Goal: Task Accomplishment & Management: Use online tool/utility

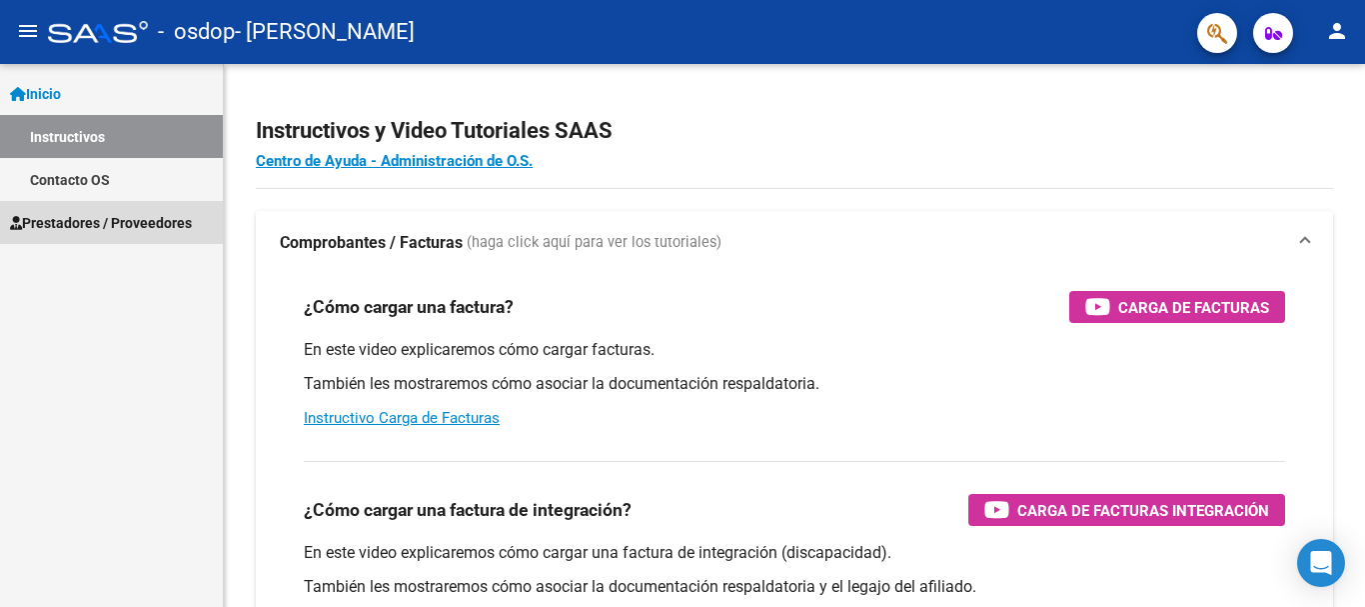
click at [140, 225] on span "Prestadores / Proveedores" at bounding box center [101, 223] width 182 height 22
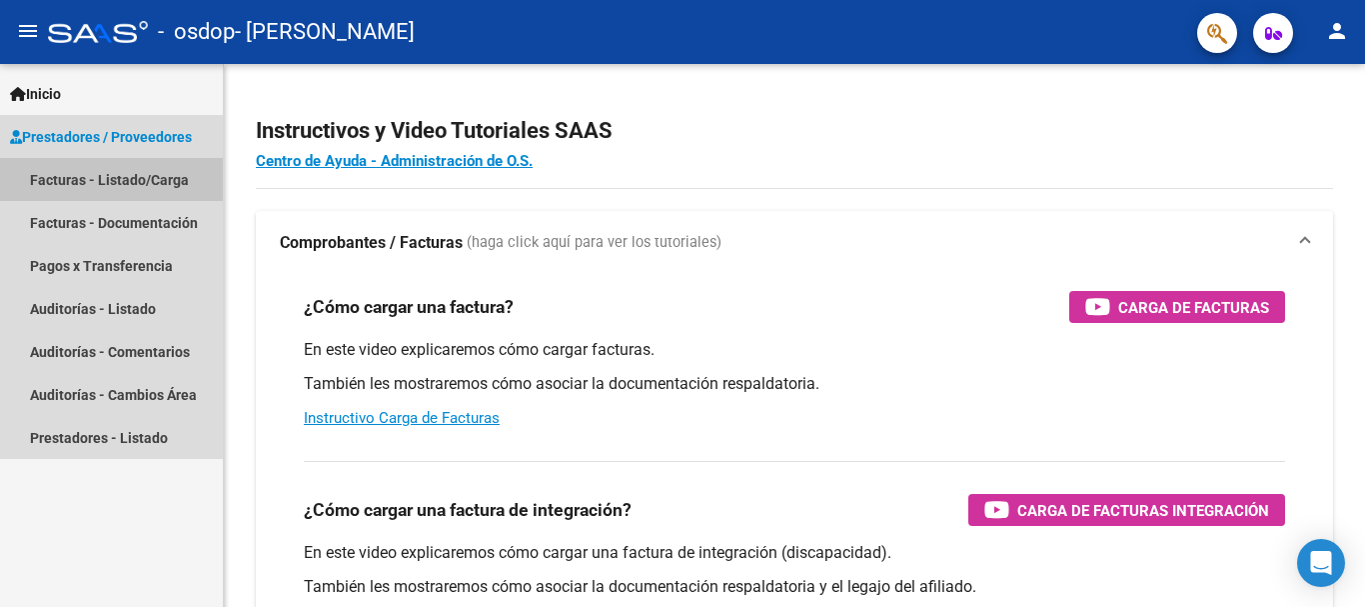
click at [136, 187] on link "Facturas - Listado/Carga" at bounding box center [111, 179] width 223 height 43
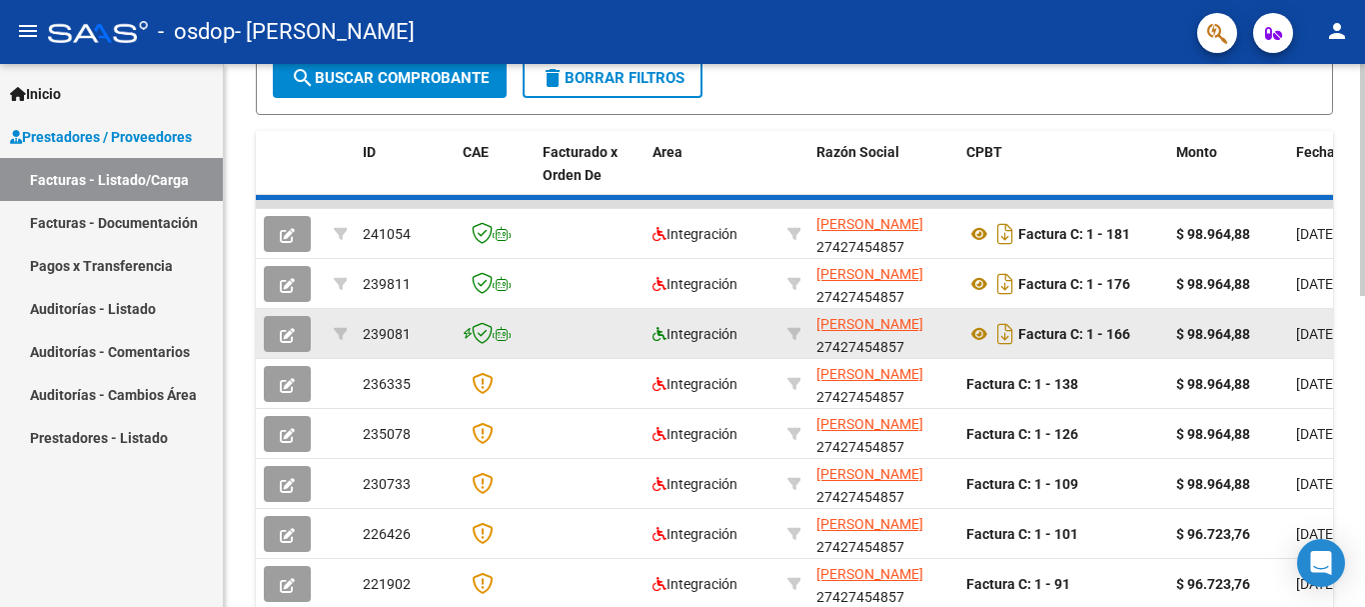
scroll to position [499, 0]
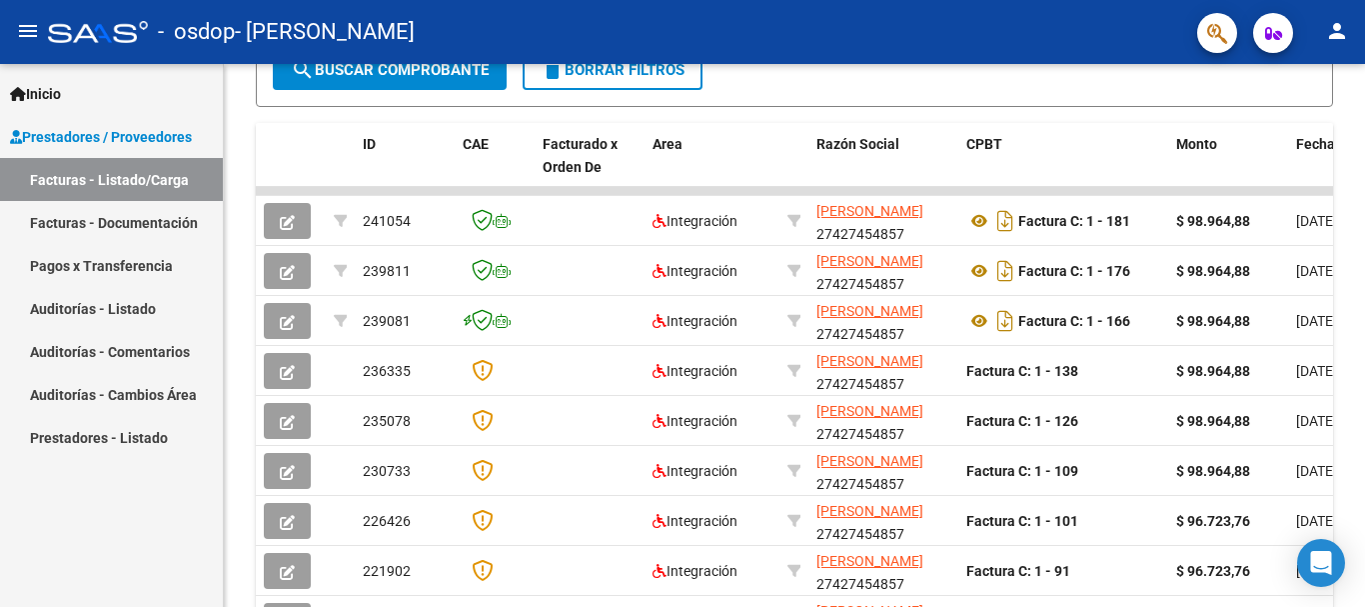
click at [187, 506] on div "Inicio Instructivos Contacto OS Prestadores / Proveedores Facturas - Listado/Ca…" at bounding box center [111, 335] width 223 height 543
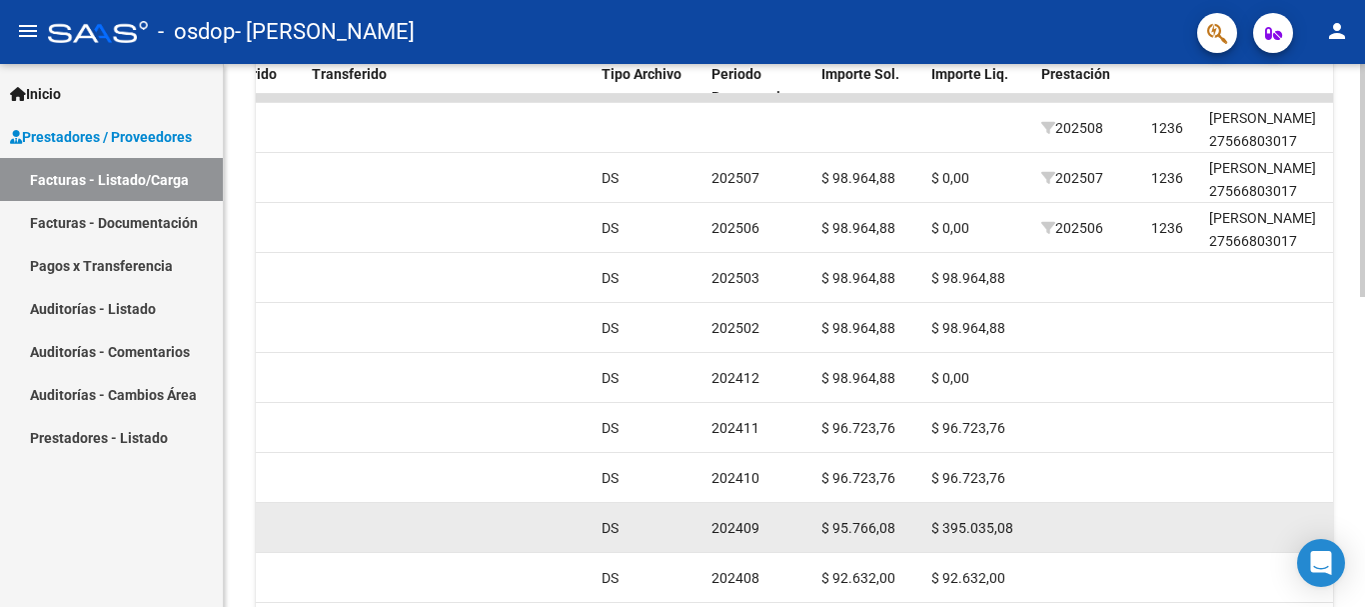
scroll to position [625, 0]
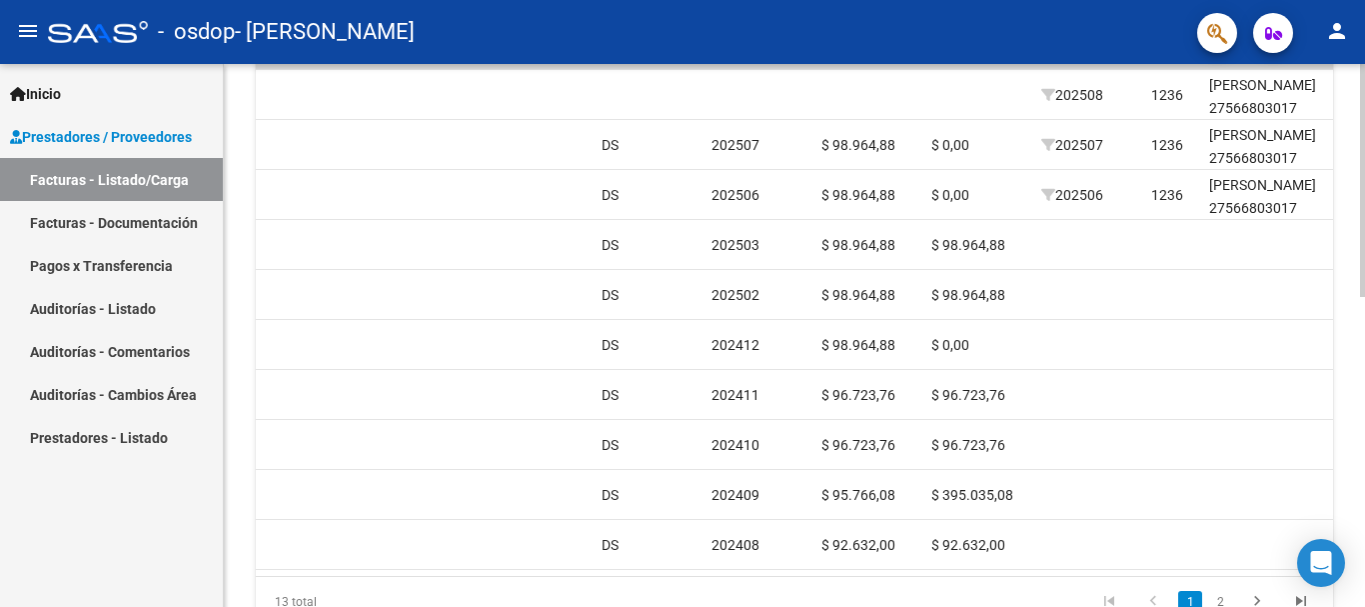
drag, startPoint x: 767, startPoint y: 576, endPoint x: 839, endPoint y: 572, distance: 72.1
click at [839, 572] on datatable-body "241054 Integración [PERSON_NAME] 27427454857 Factura C: 1 - 181 $ 98.964,88 [DA…" at bounding box center [794, 318] width 1077 height 515
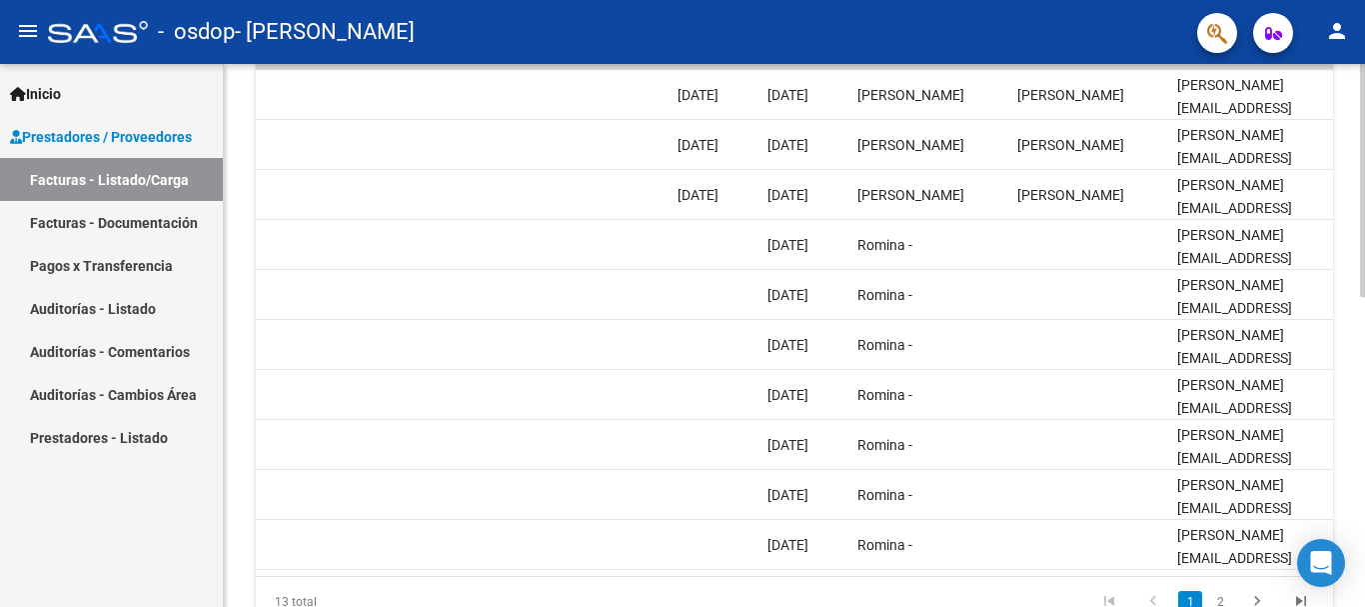
scroll to position [0, 3104]
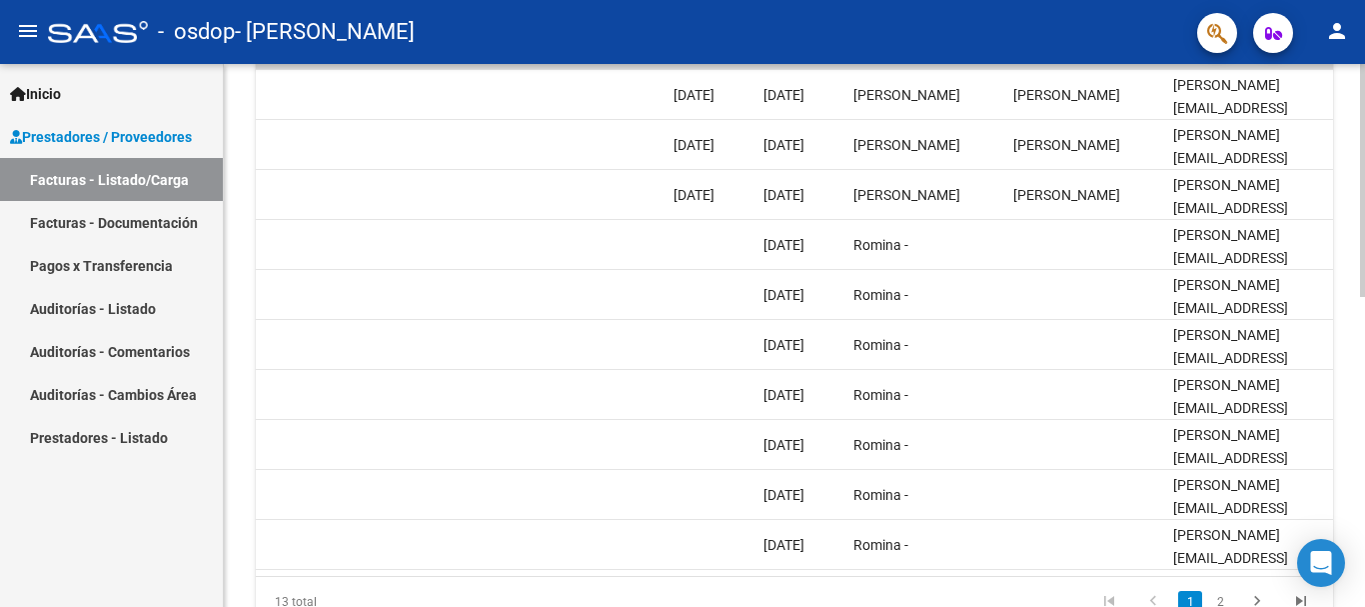
drag, startPoint x: 1111, startPoint y: 576, endPoint x: 1136, endPoint y: 576, distance: 25.0
click at [1136, 576] on datatable-body "241054 Integración [PERSON_NAME] 27427454857 Factura C: 1 - 181 $ 98.964,88 [DA…" at bounding box center [794, 318] width 1077 height 515
drag, startPoint x: 1133, startPoint y: 576, endPoint x: 1188, endPoint y: 575, distance: 55.0
click at [1188, 575] on datatable-body "241054 Integración [PERSON_NAME] 27427454857 Factura C: 1 - 181 $ 98.964,88 [DA…" at bounding box center [794, 318] width 1077 height 515
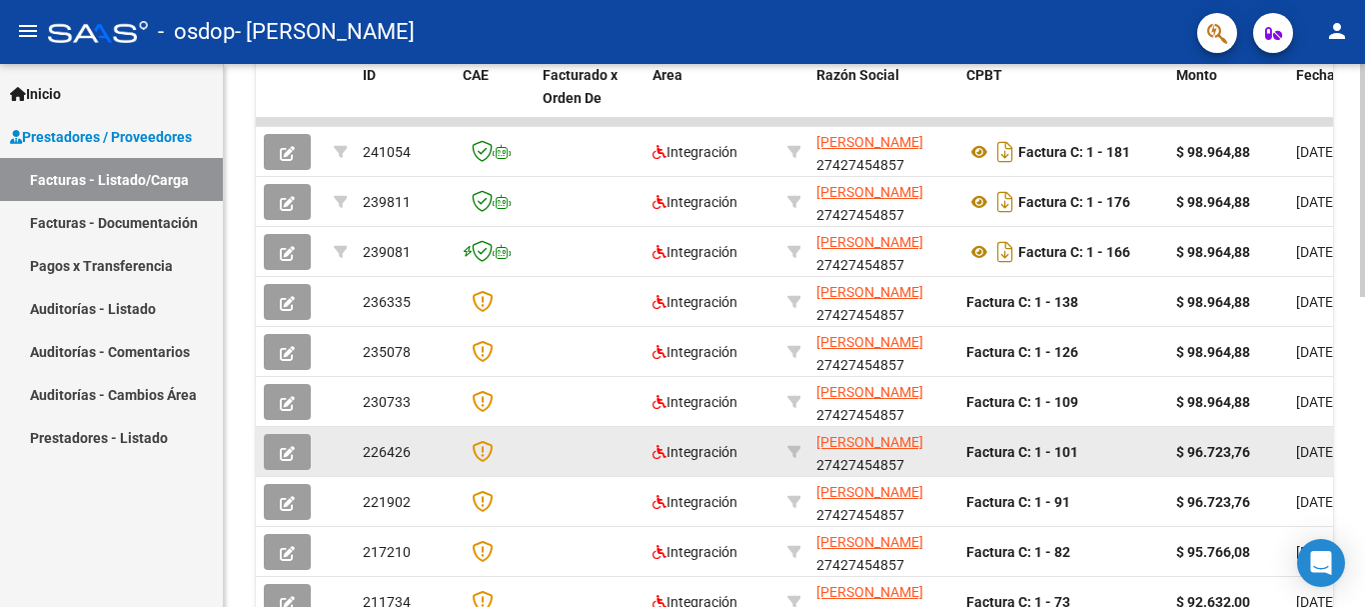
scroll to position [525, 0]
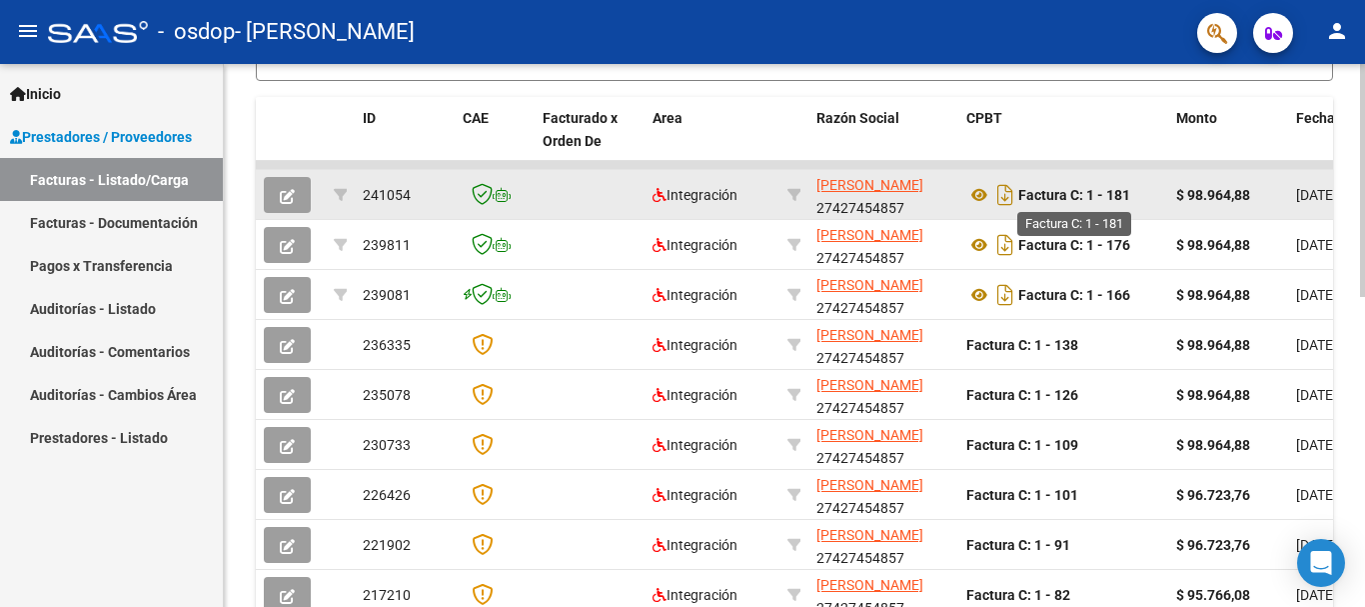
click at [1045, 187] on strong "Factura C: 1 - 181" at bounding box center [1074, 195] width 112 height 16
click at [1200, 201] on strong "$ 98.964,88" at bounding box center [1213, 195] width 74 height 16
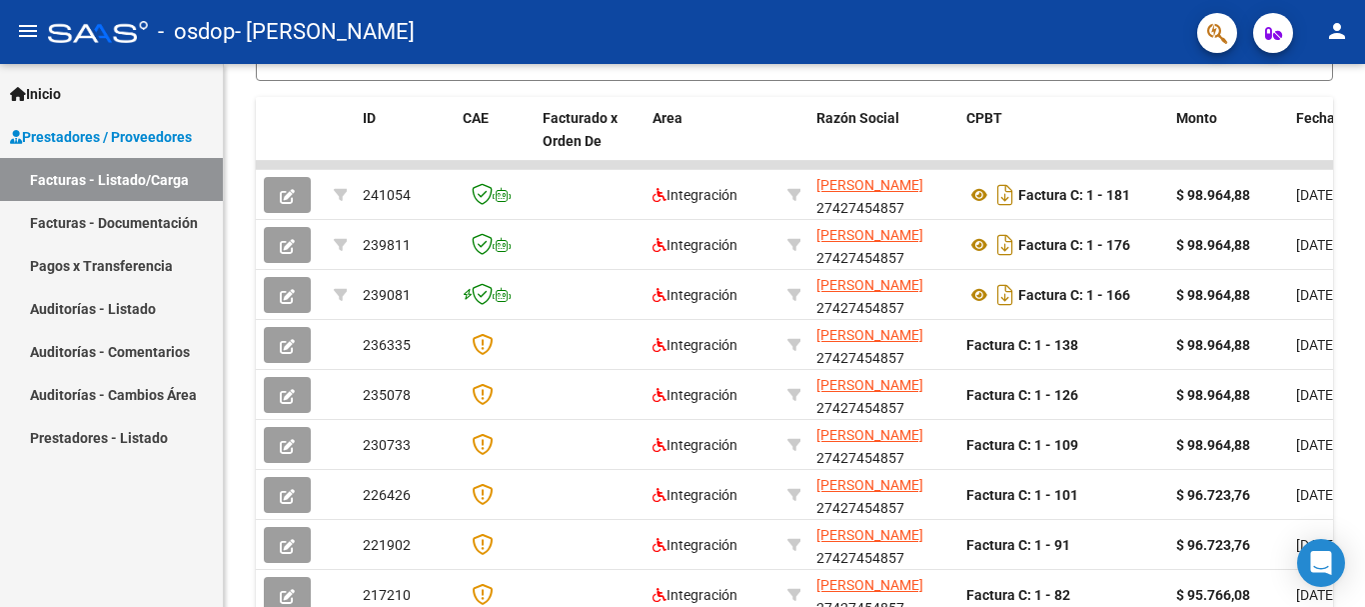
click at [125, 272] on link "Pagos x Transferencia" at bounding box center [111, 265] width 223 height 43
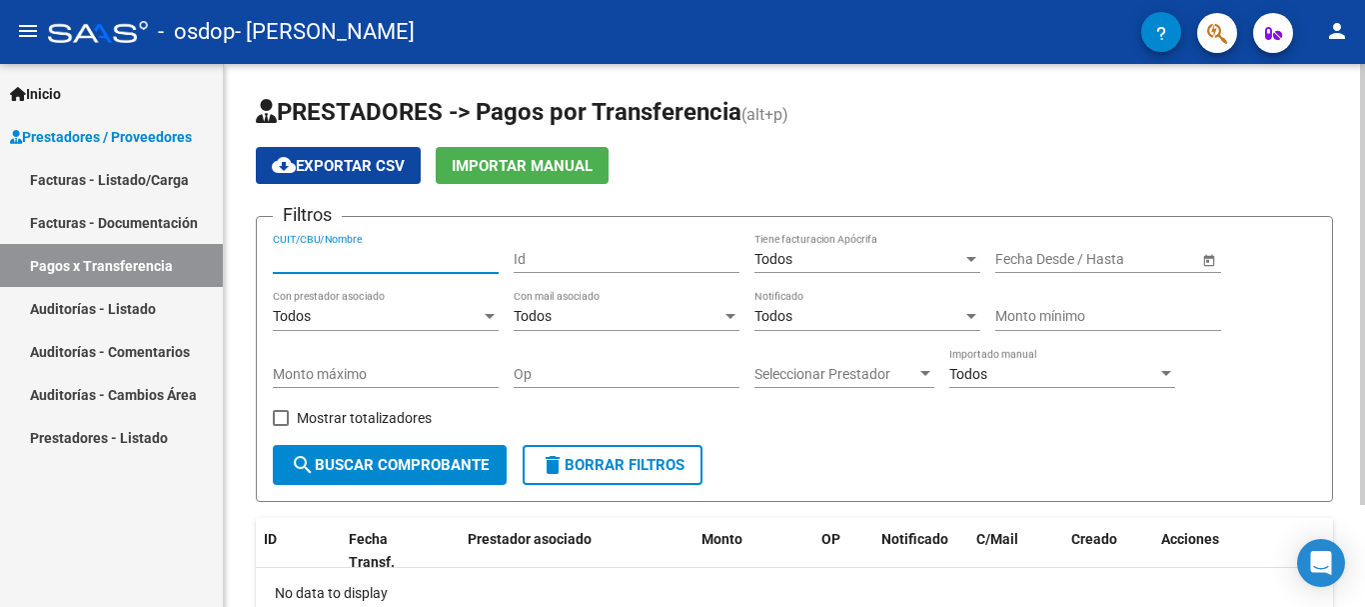
click at [365, 266] on input "CUIT/CBU/Nombre" at bounding box center [386, 259] width 226 height 17
type input "27427454857"
click at [583, 246] on div "Id" at bounding box center [627, 253] width 226 height 40
click at [341, 321] on div "Todos" at bounding box center [377, 316] width 208 height 17
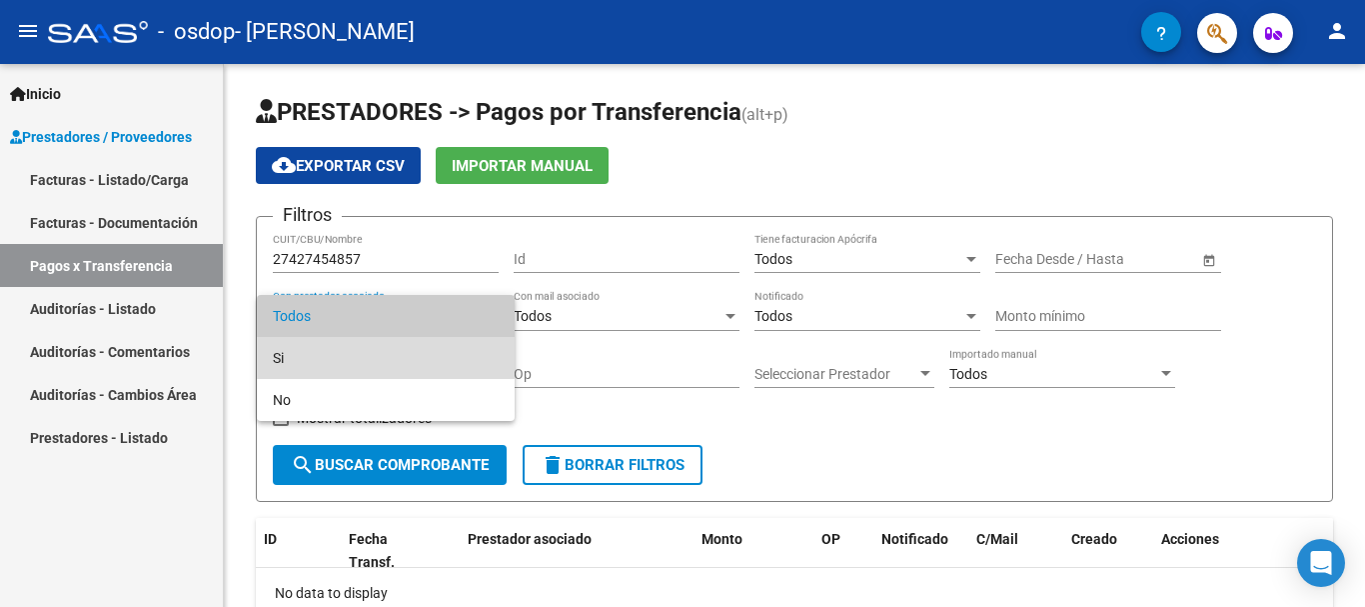
click at [332, 346] on span "Si" at bounding box center [386, 358] width 226 height 42
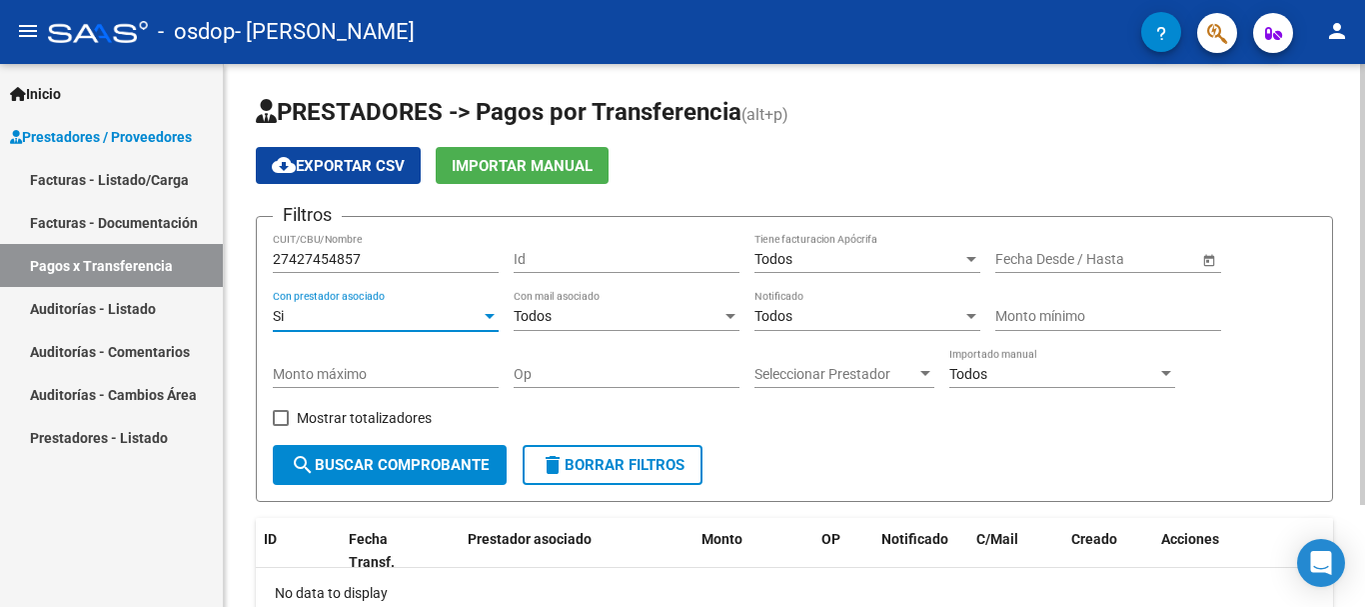
click at [386, 317] on div "Si" at bounding box center [377, 316] width 208 height 17
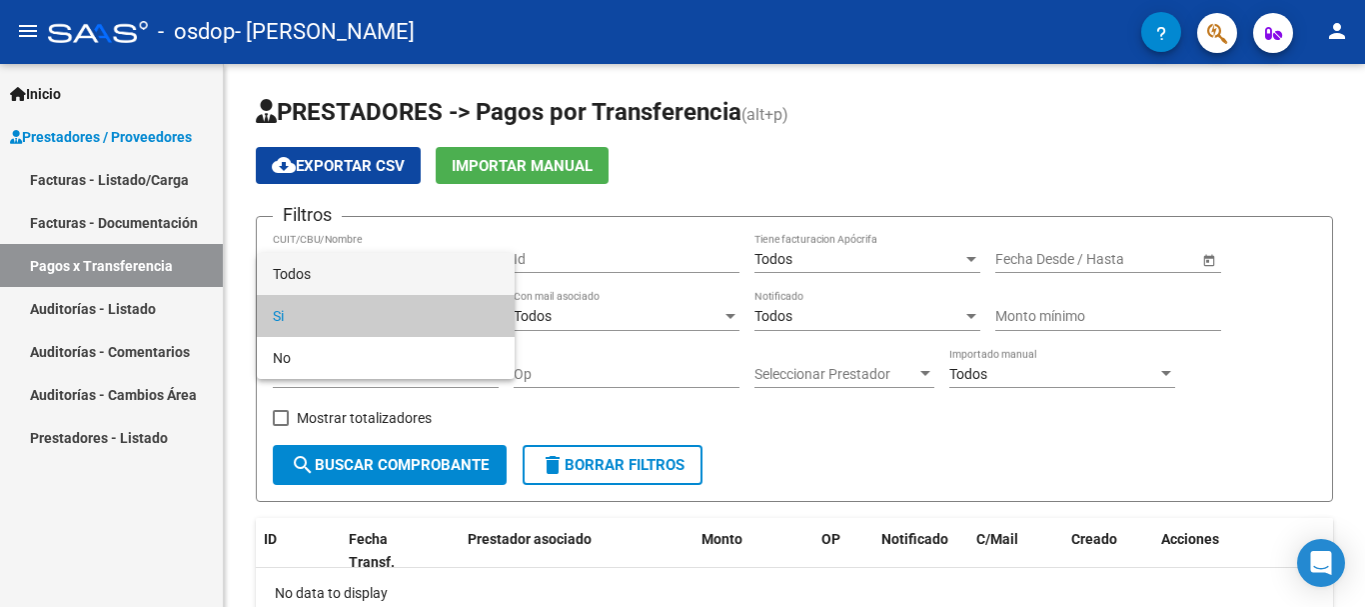
click at [388, 273] on span "Todos" at bounding box center [386, 274] width 226 height 42
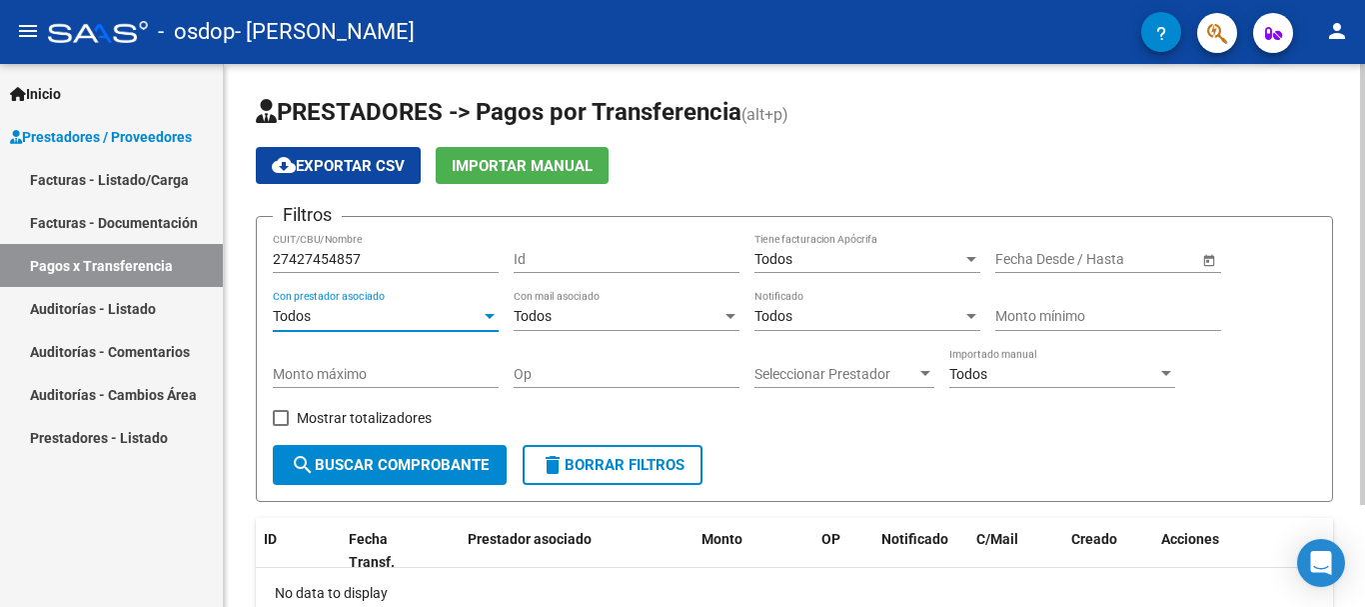
click at [595, 317] on div "Todos" at bounding box center [618, 316] width 208 height 17
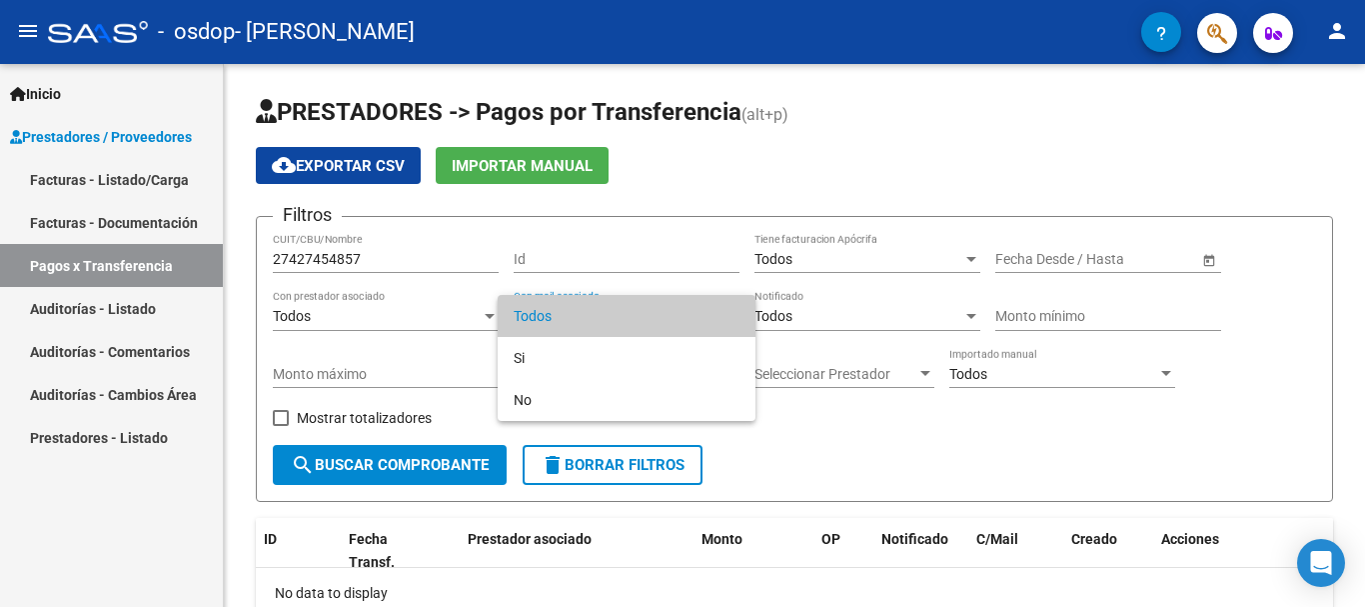
click at [597, 317] on span "Todos" at bounding box center [627, 316] width 226 height 42
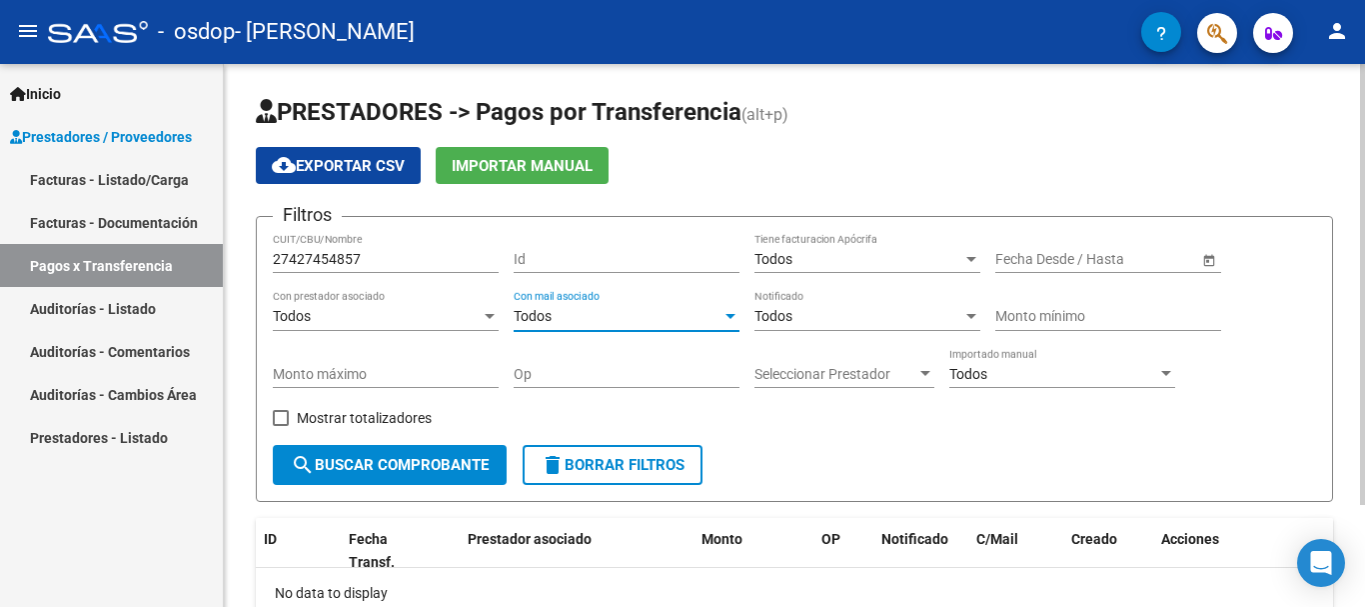
click at [380, 470] on span "search Buscar Comprobante" at bounding box center [390, 465] width 198 height 18
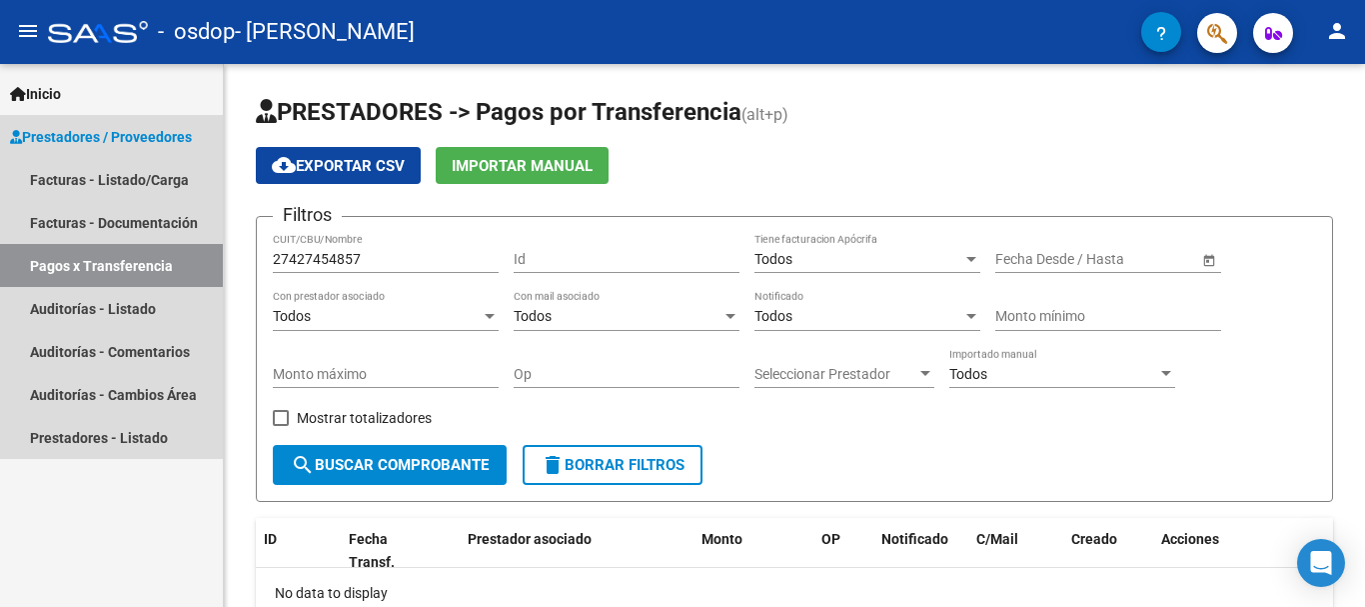
click at [114, 129] on span "Prestadores / Proveedores" at bounding box center [101, 137] width 182 height 22
